Goal: Transaction & Acquisition: Subscribe to service/newsletter

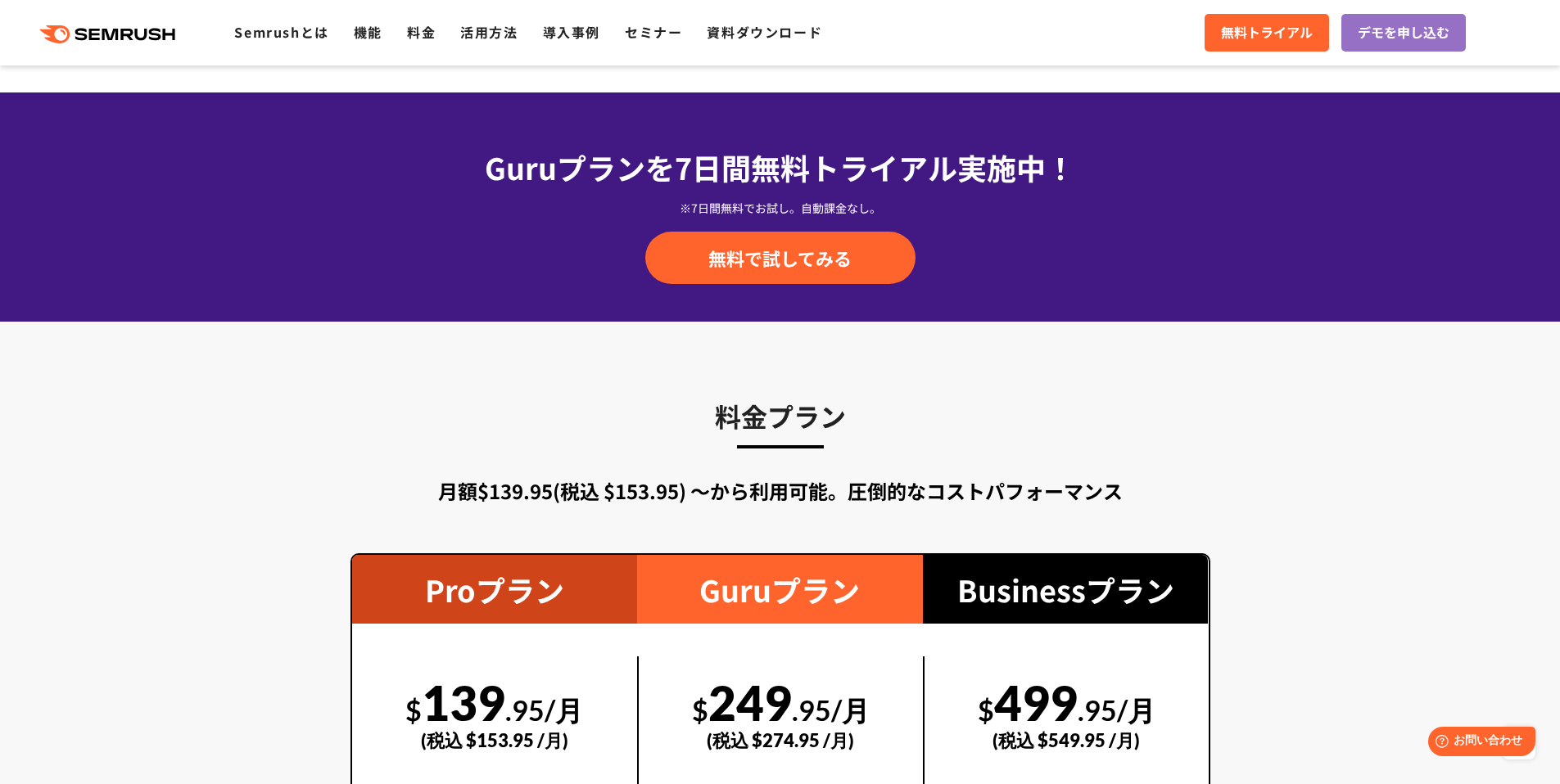
scroll to position [2779, 0]
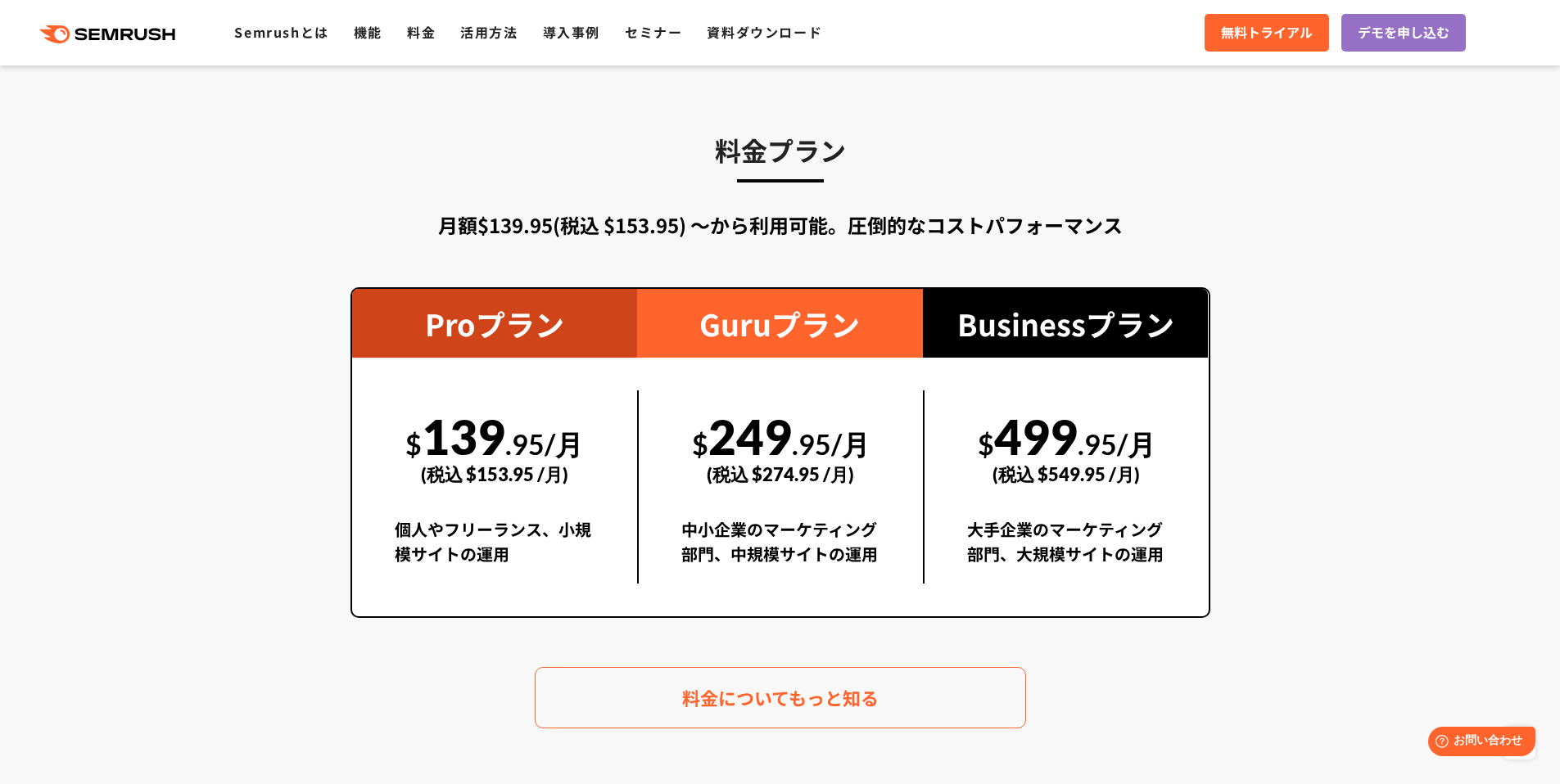
click at [522, 448] on div "(税込 $153.95 /月)" at bounding box center [495, 474] width 201 height 58
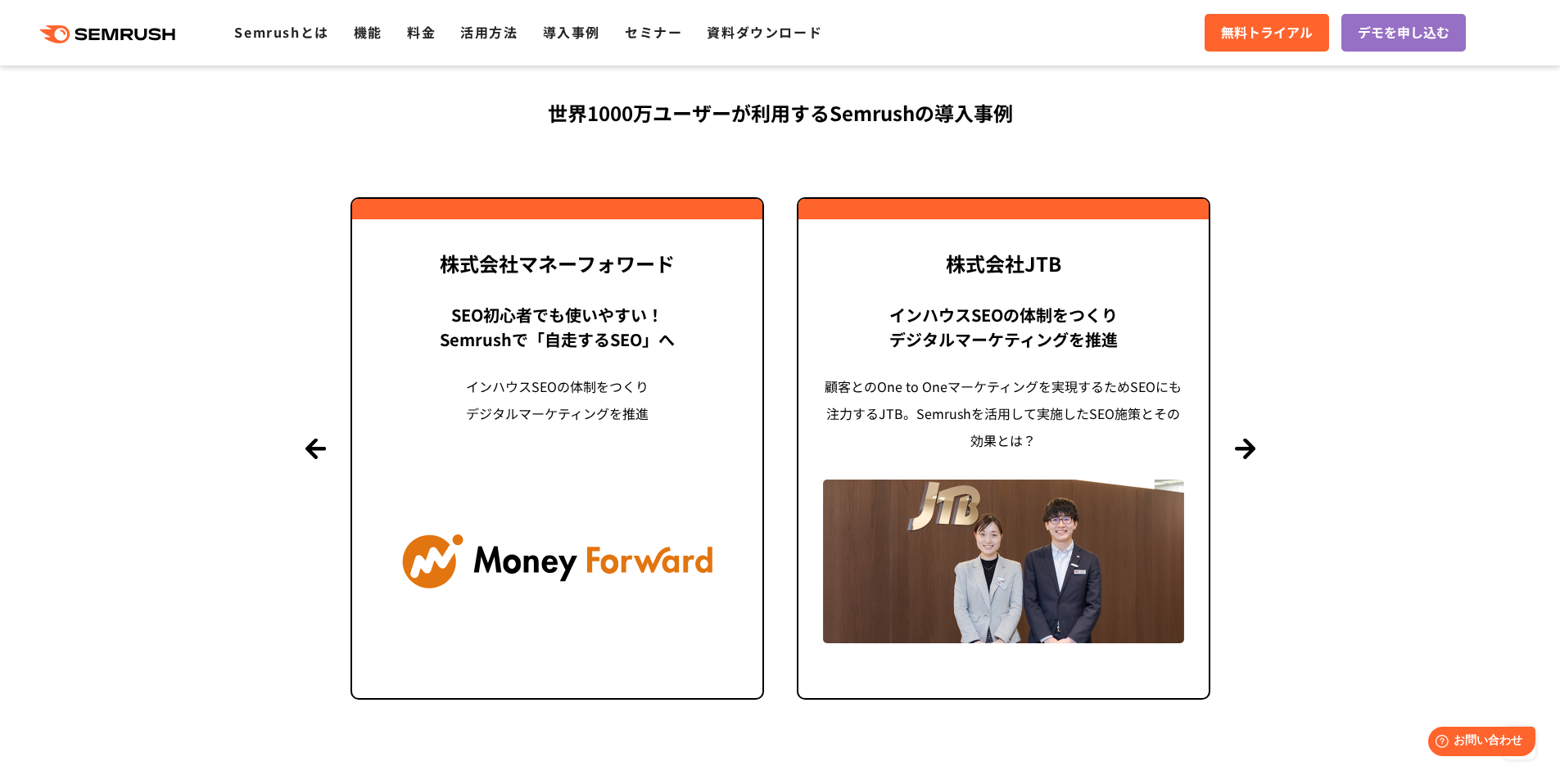
scroll to position [3104, 0]
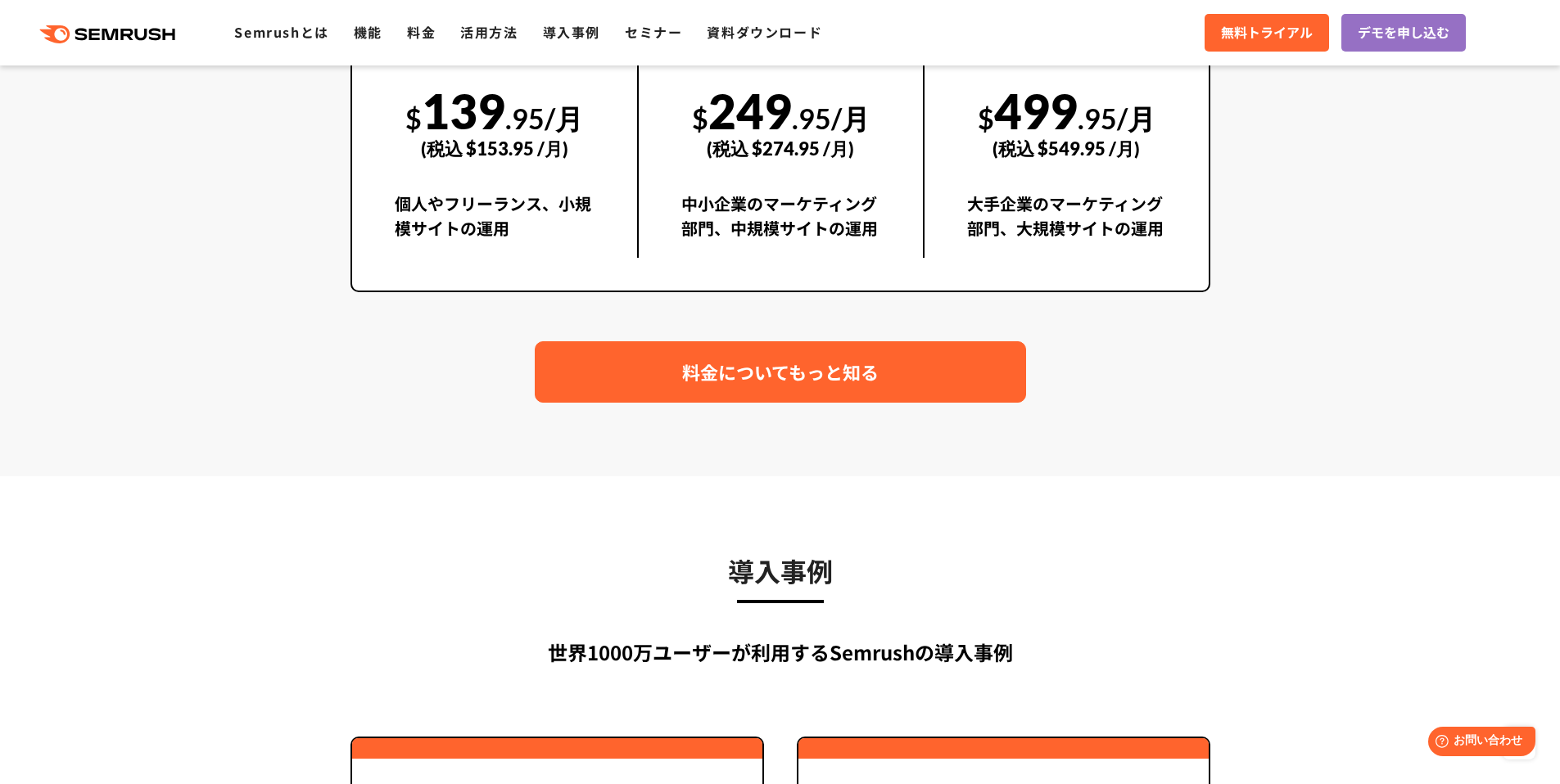
click at [708, 386] on span "料金についてもっと知る" at bounding box center [780, 372] width 197 height 28
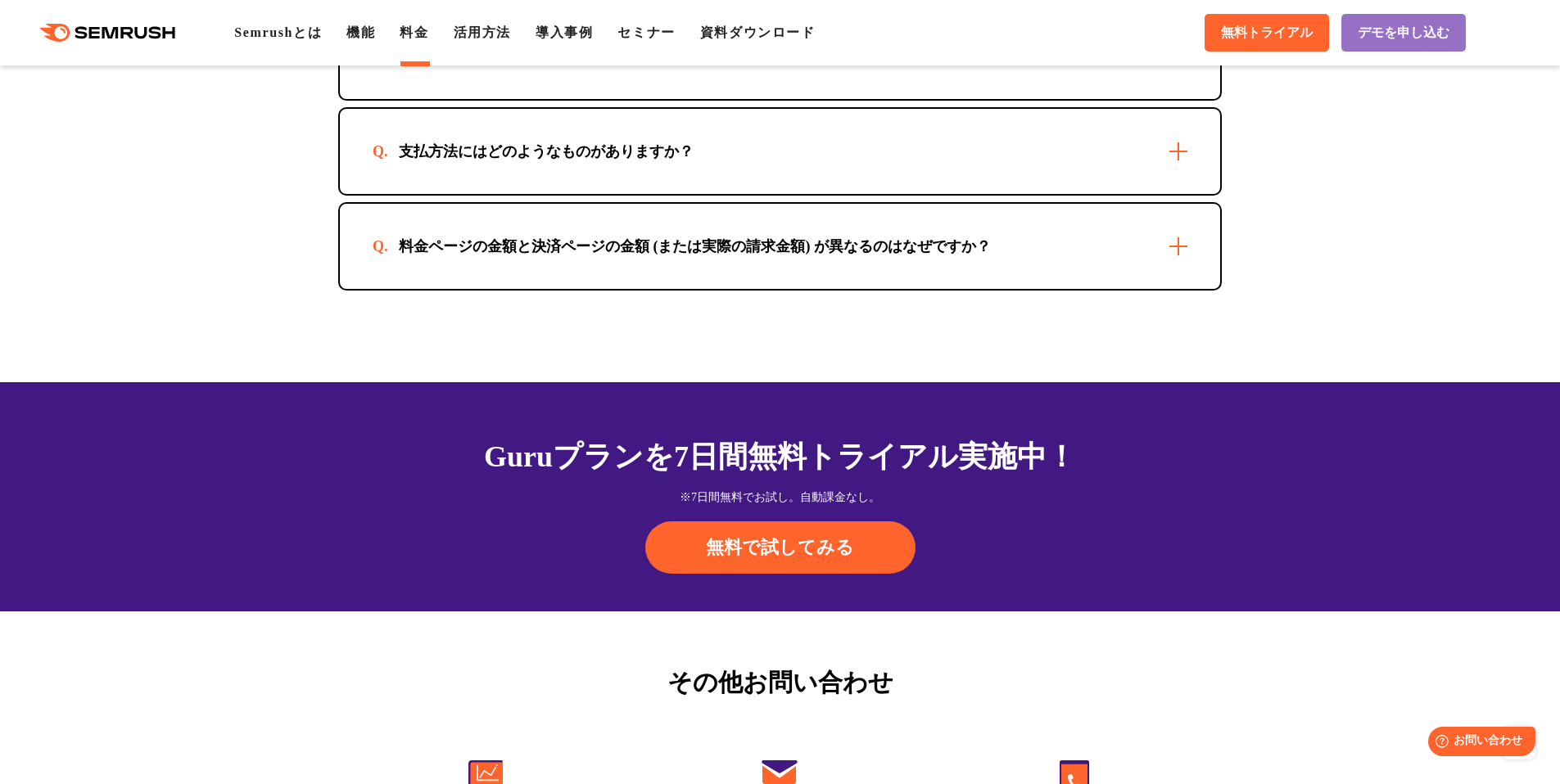
scroll to position [5072, 0]
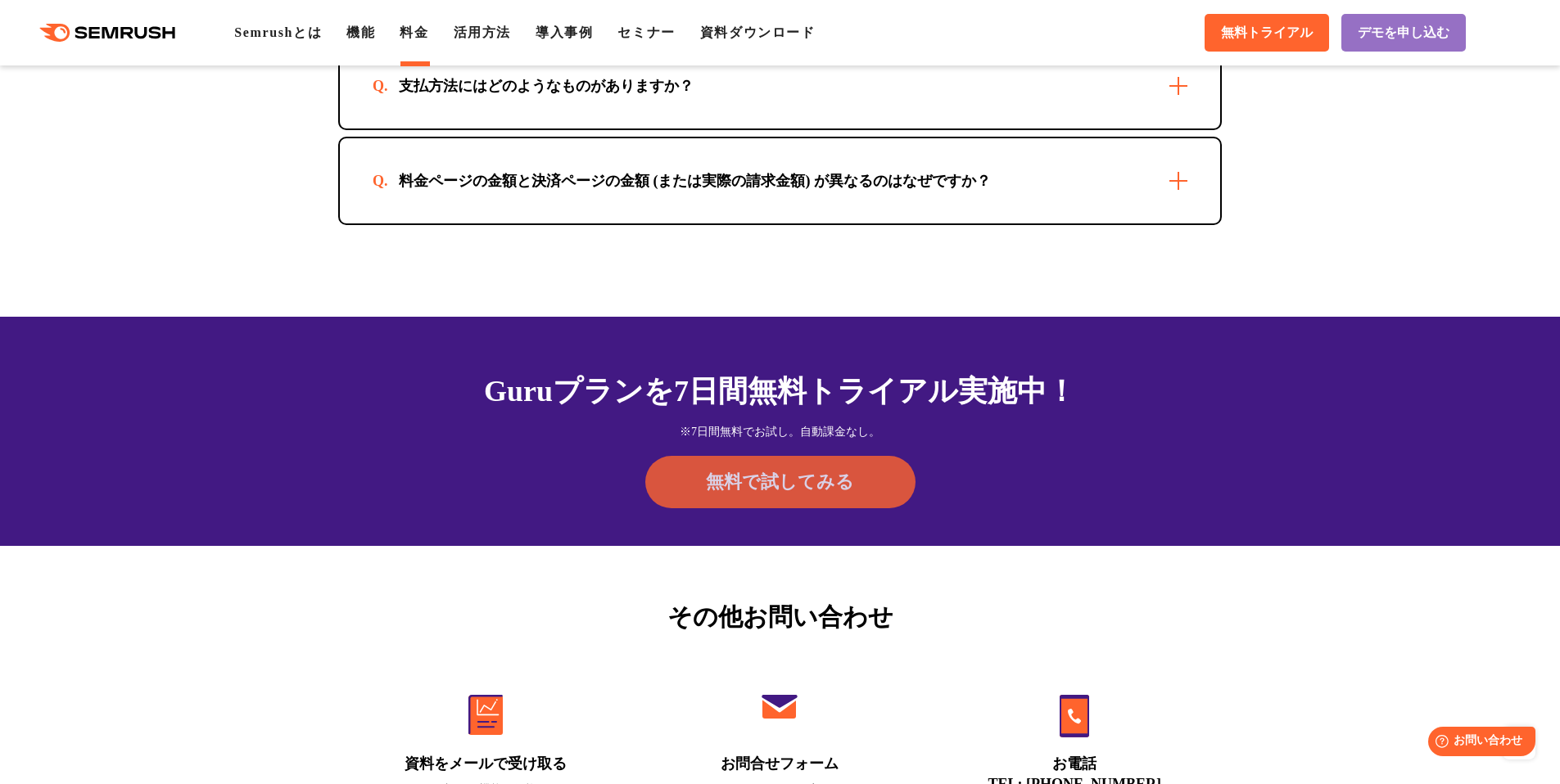
click at [788, 479] on span "無料で試してみる" at bounding box center [780, 483] width 149 height 25
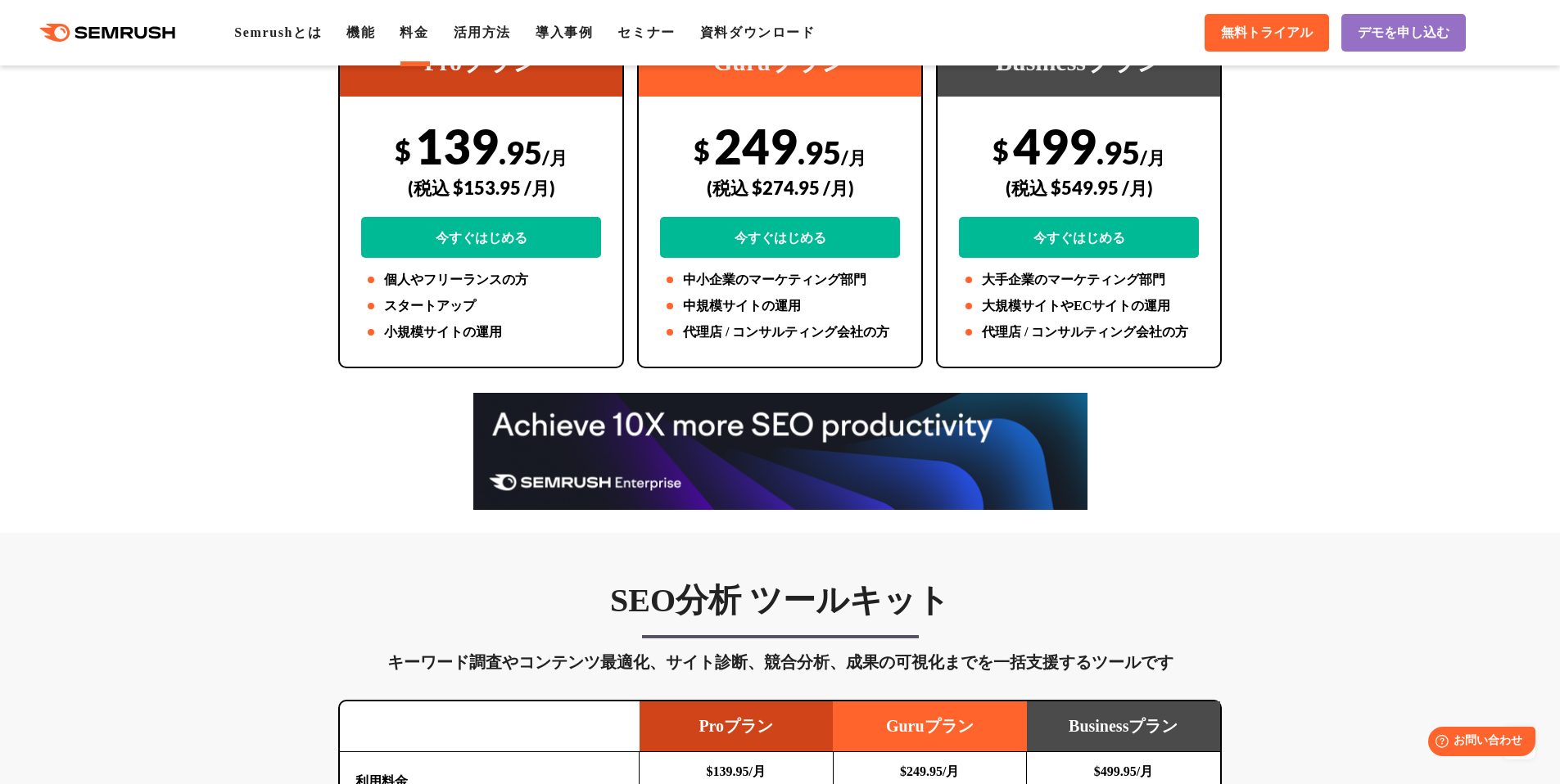
scroll to position [0, 0]
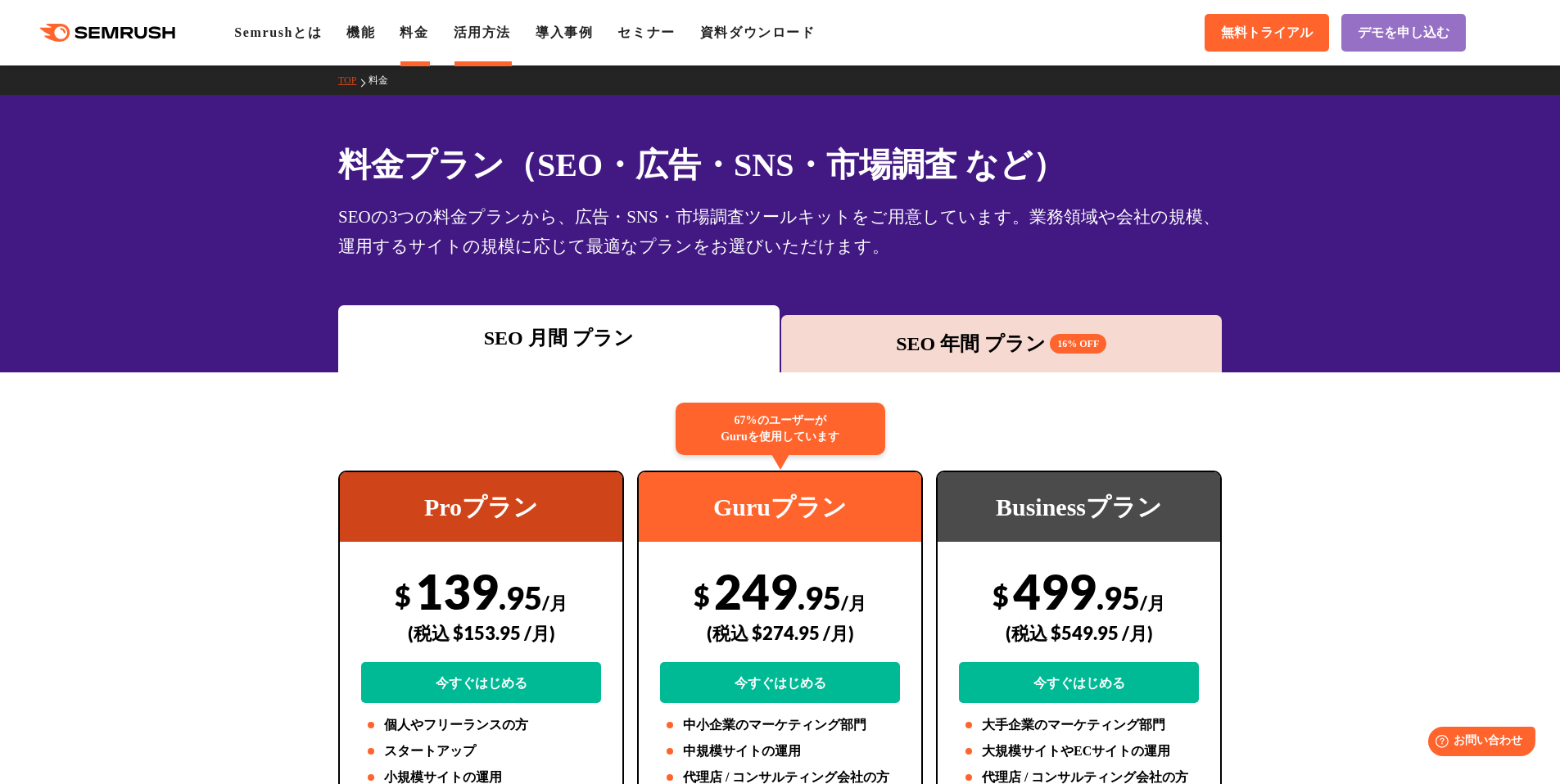
click at [502, 37] on link "活用方法" at bounding box center [482, 33] width 57 height 14
